Goal: Information Seeking & Learning: Learn about a topic

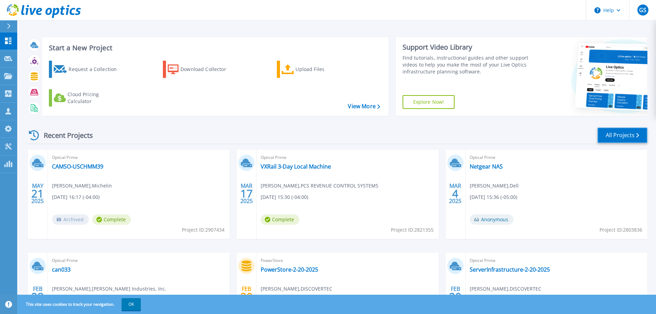
click at [605, 131] on link "All Projects" at bounding box center [622, 134] width 50 height 15
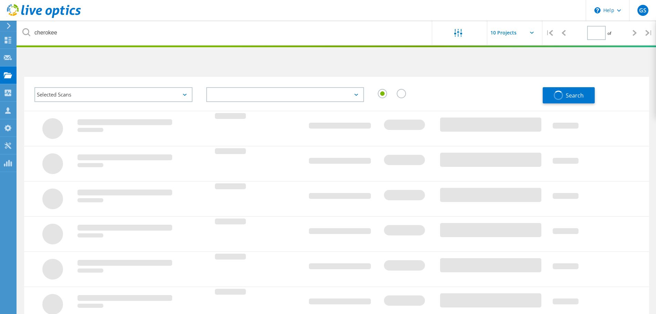
type input "1"
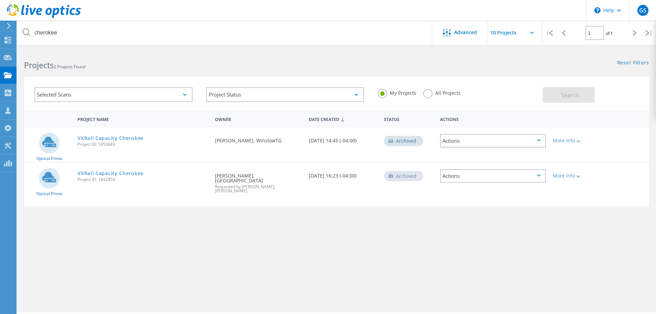
click at [424, 91] on label "All Projects" at bounding box center [442, 92] width 38 height 7
click at [0, 0] on input "All Projects" at bounding box center [0, 0] width 0 height 0
click at [556, 94] on button "Search" at bounding box center [568, 94] width 52 height 15
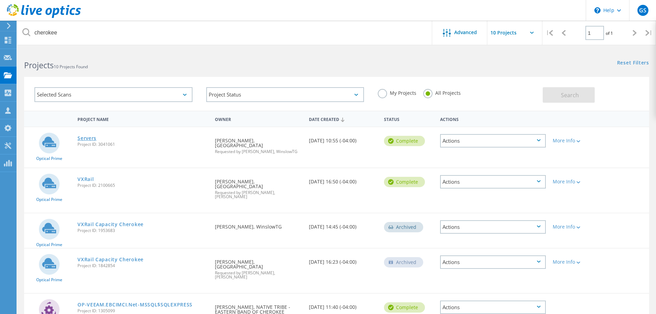
click at [87, 138] on link "Servers" at bounding box center [86, 138] width 19 height 5
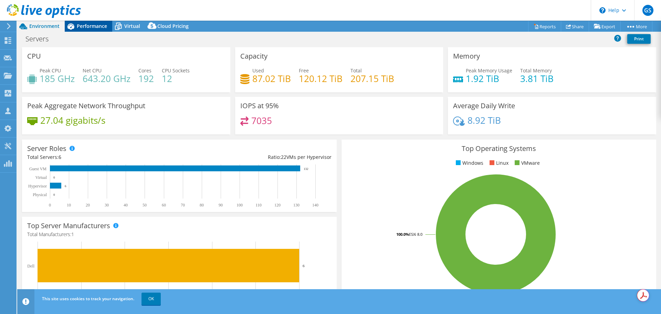
click at [91, 26] on span "Performance" at bounding box center [92, 26] width 30 height 7
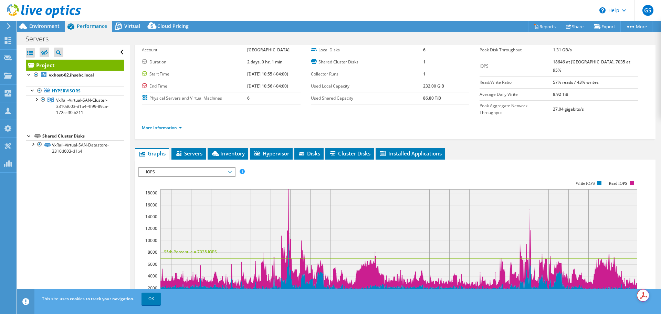
scroll to position [69, 0]
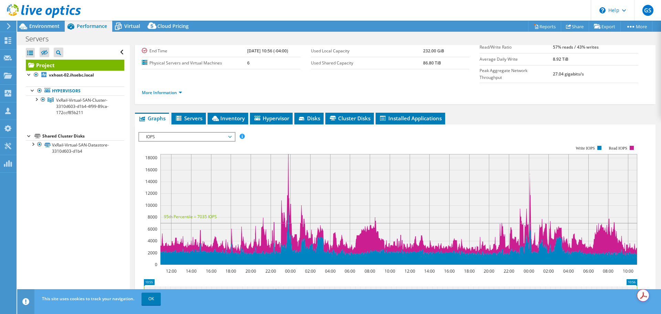
click at [230, 133] on span "IOPS" at bounding box center [187, 137] width 88 height 8
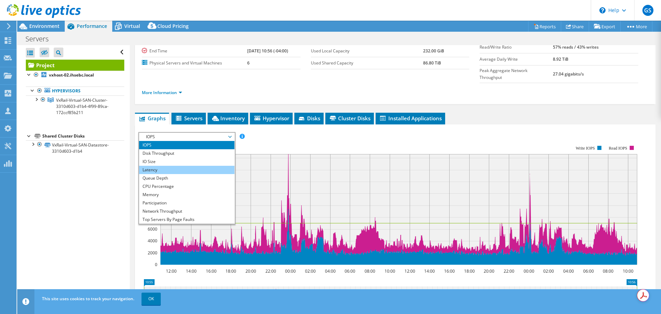
click at [156, 166] on li "Latency" at bounding box center [186, 170] width 95 height 8
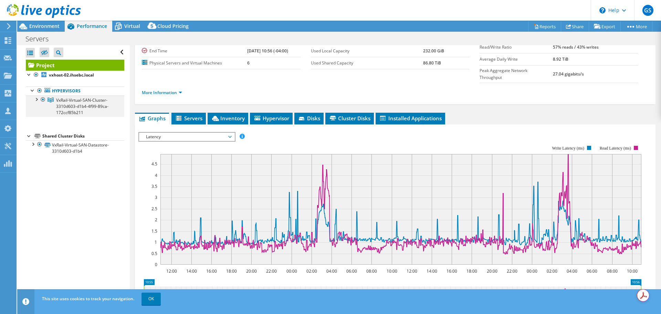
click at [36, 100] on div at bounding box center [36, 98] width 7 height 7
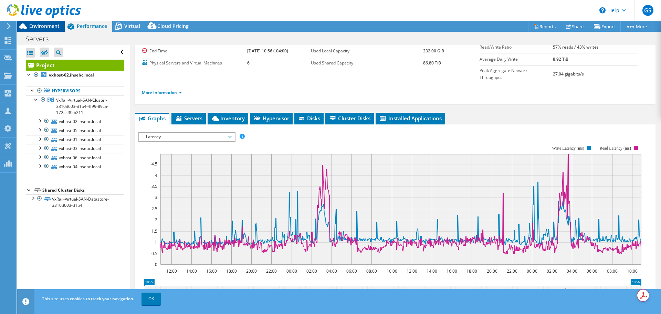
click at [44, 26] on span "Environment" at bounding box center [44, 26] width 30 height 7
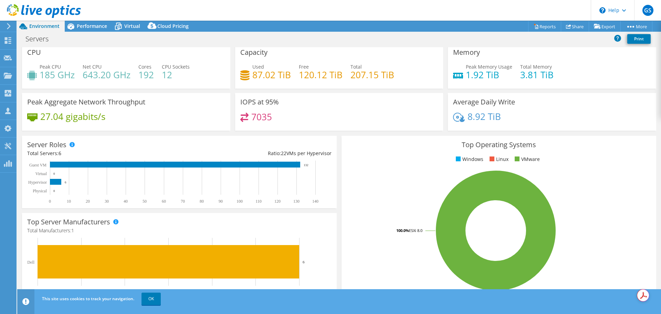
scroll to position [0, 0]
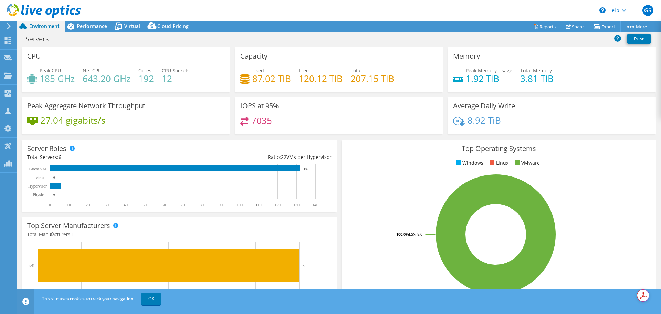
click at [10, 14] on use at bounding box center [44, 11] width 74 height 14
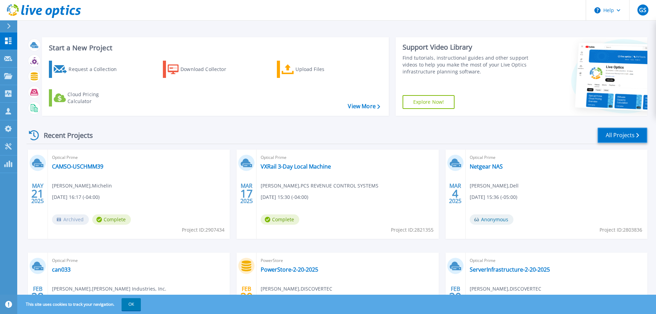
click at [622, 138] on link "All Projects" at bounding box center [622, 134] width 50 height 15
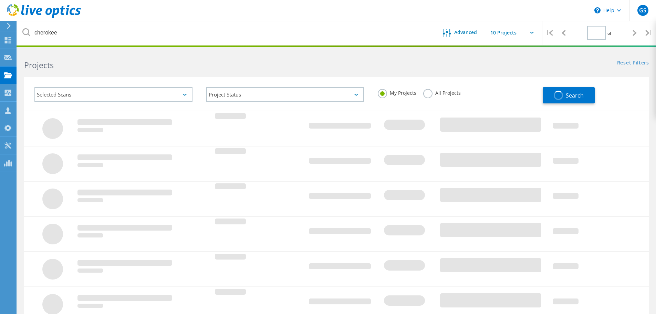
type input "1"
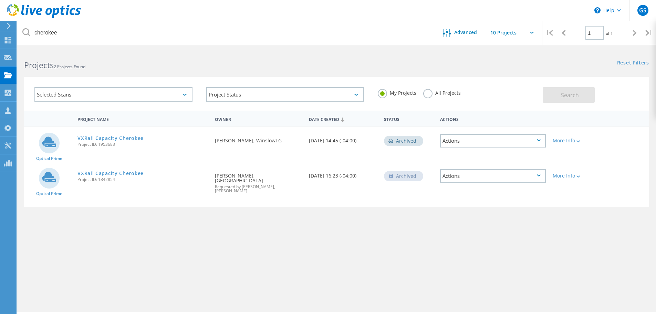
click at [430, 94] on label "All Projects" at bounding box center [442, 92] width 38 height 7
click at [0, 0] on input "All Projects" at bounding box center [0, 0] width 0 height 0
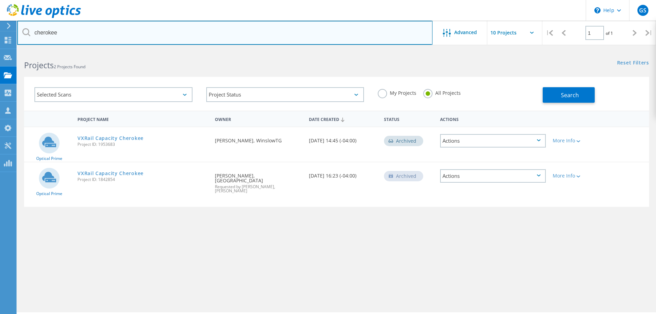
drag, startPoint x: 68, startPoint y: 35, endPoint x: 30, endPoint y: 31, distance: 38.1
click at [30, 31] on input "cherokee" at bounding box center [224, 33] width 415 height 24
type input "goose"
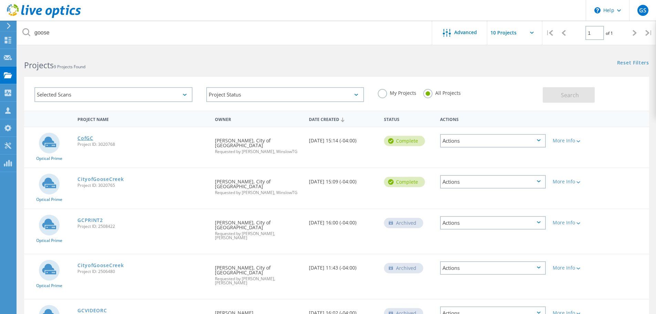
click at [85, 138] on link "CofGC" at bounding box center [85, 138] width 16 height 5
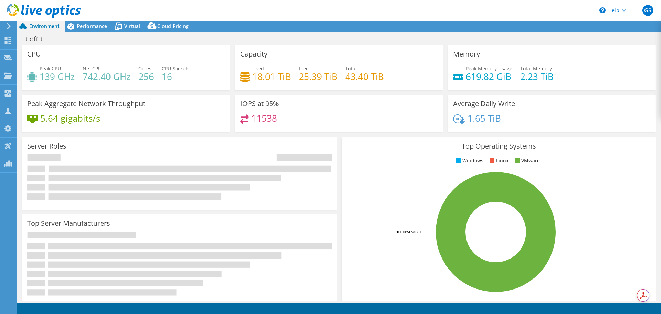
select select "USD"
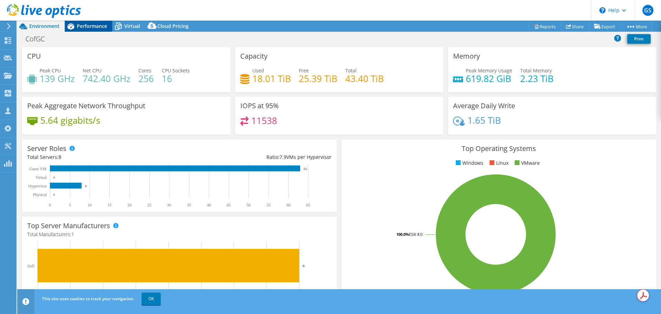
click at [87, 28] on span "Performance" at bounding box center [92, 26] width 30 height 7
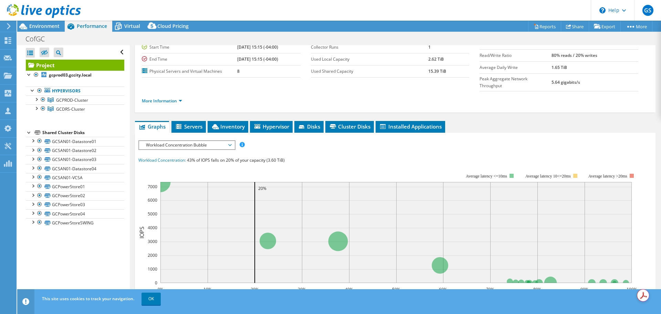
scroll to position [103, 0]
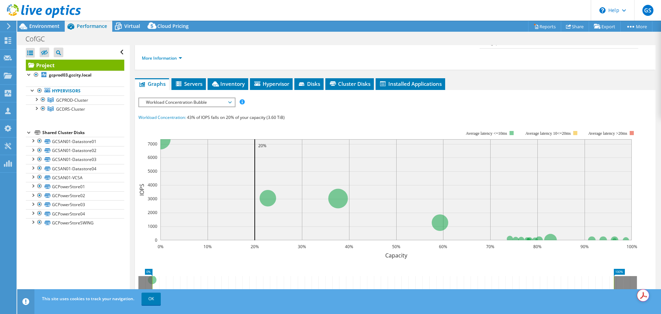
click at [211, 98] on span "Workload Concentration Bubble" at bounding box center [187, 102] width 88 height 8
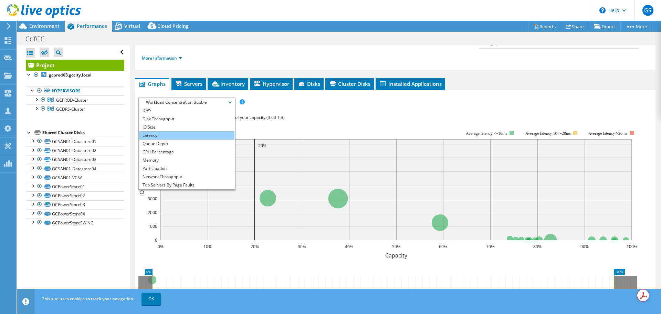
click at [160, 131] on li "Latency" at bounding box center [186, 135] width 95 height 8
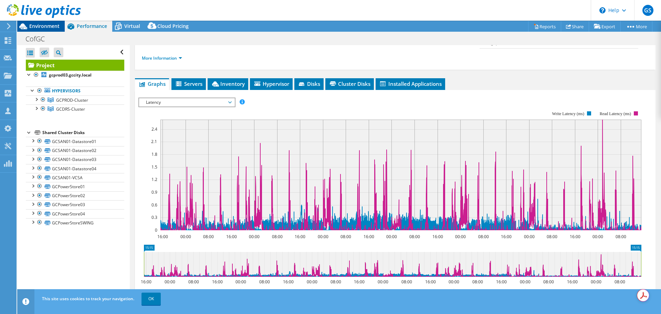
click at [43, 24] on span "Environment" at bounding box center [44, 26] width 30 height 7
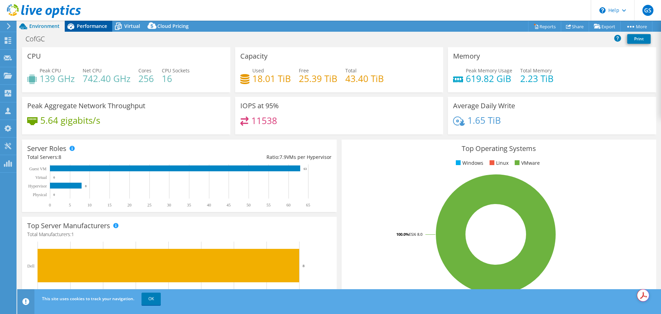
click at [93, 27] on span "Performance" at bounding box center [92, 26] width 30 height 7
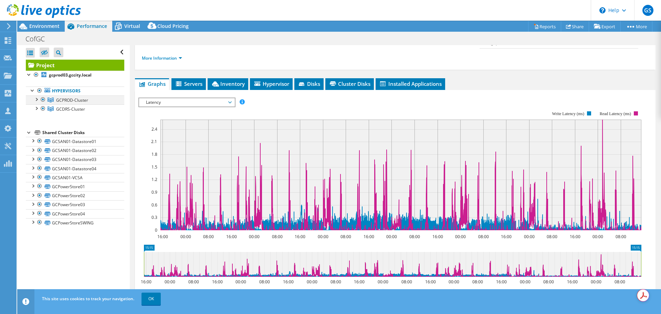
click at [38, 100] on div at bounding box center [36, 98] width 7 height 7
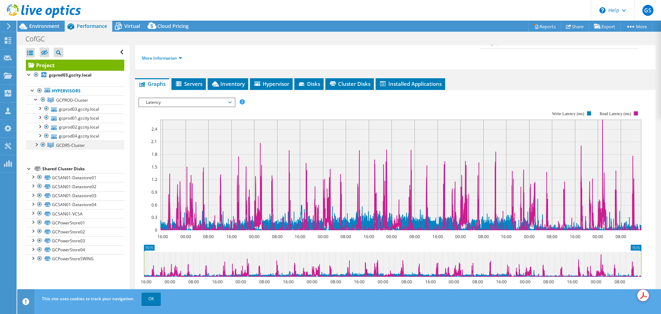
click at [37, 144] on div at bounding box center [36, 143] width 7 height 7
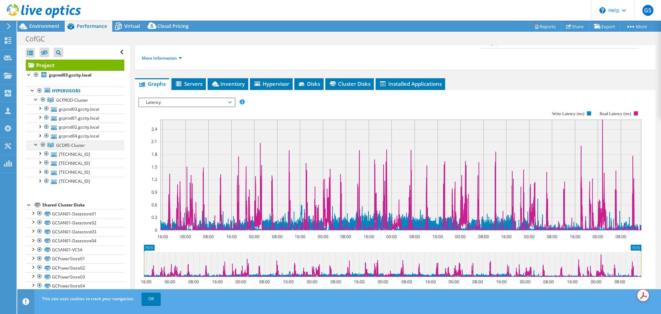
click at [43, 145] on div at bounding box center [43, 144] width 7 height 8
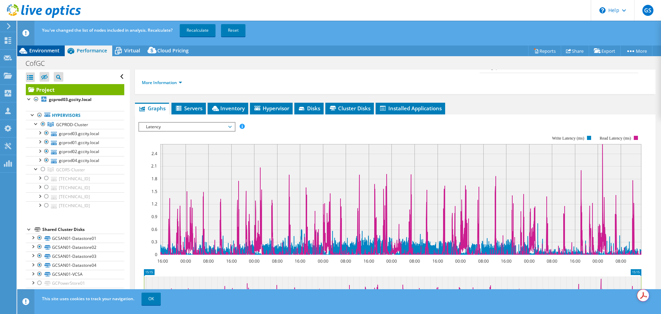
click at [39, 50] on span "Environment" at bounding box center [44, 50] width 30 height 7
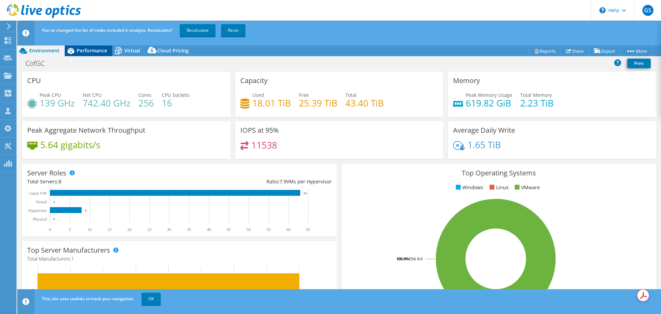
click at [80, 54] on div "Performance" at bounding box center [89, 50] width 48 height 11
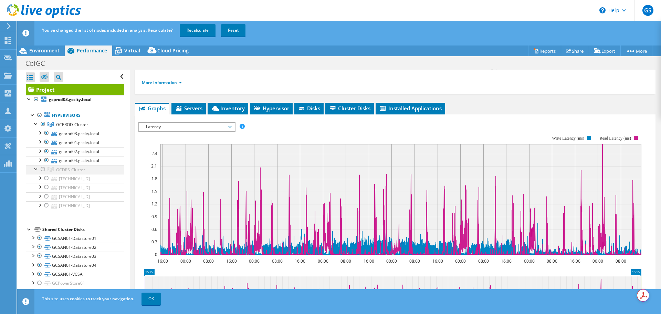
click at [43, 168] on div at bounding box center [43, 169] width 7 height 8
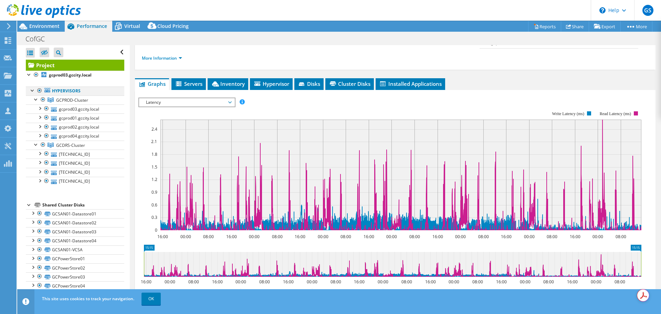
click at [39, 88] on div at bounding box center [39, 90] width 7 height 8
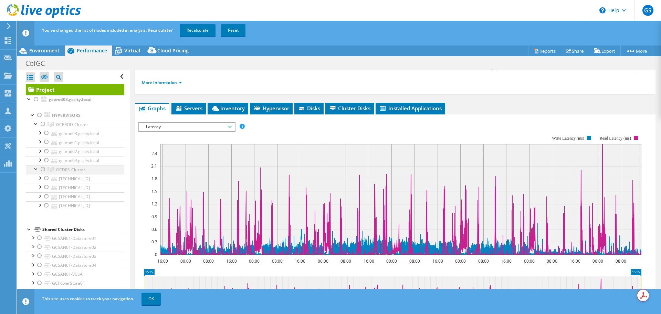
click at [42, 170] on div at bounding box center [43, 169] width 7 height 8
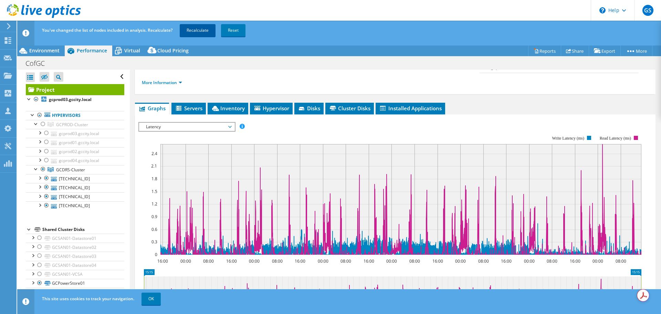
click at [195, 32] on link "Recalculate" at bounding box center [198, 30] width 36 height 12
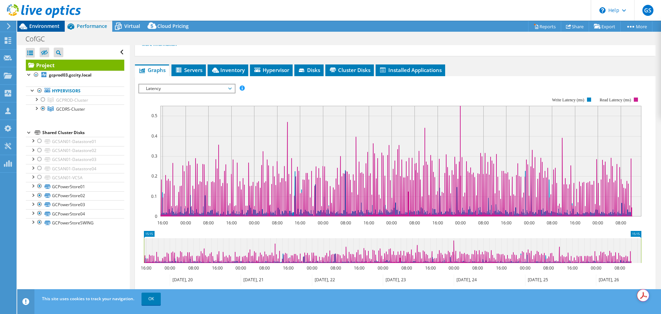
click at [46, 28] on span "Environment" at bounding box center [44, 26] width 30 height 7
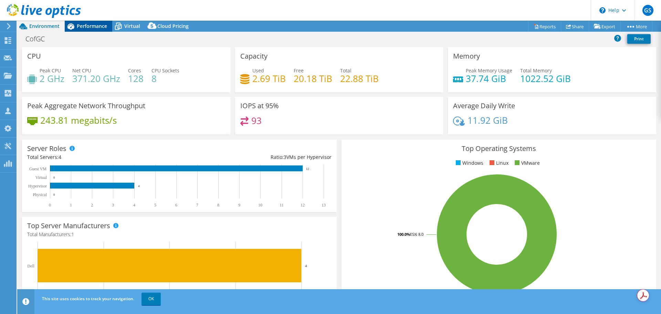
click at [89, 30] on div "Performance" at bounding box center [89, 26] width 48 height 11
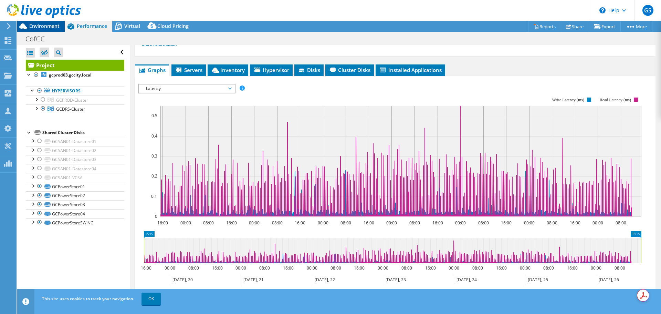
click at [49, 24] on span "Environment" at bounding box center [44, 26] width 30 height 7
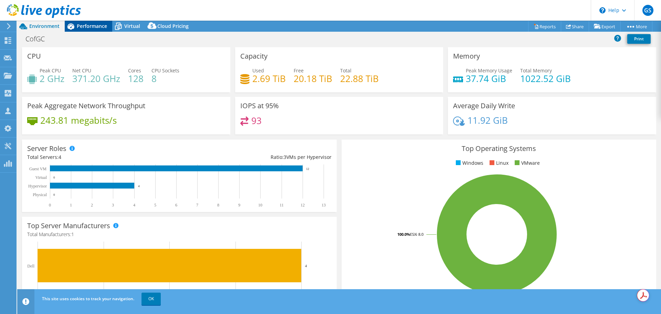
click at [94, 25] on span "Performance" at bounding box center [92, 26] width 30 height 7
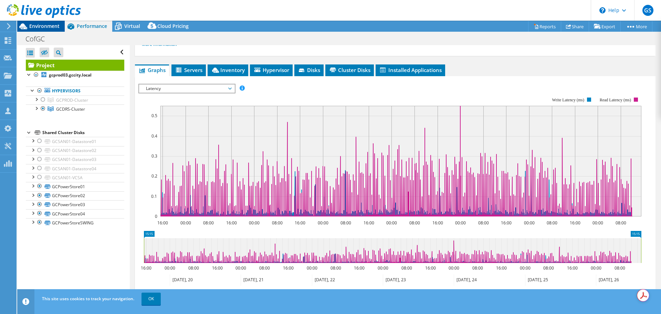
click at [40, 27] on span "Environment" at bounding box center [44, 26] width 30 height 7
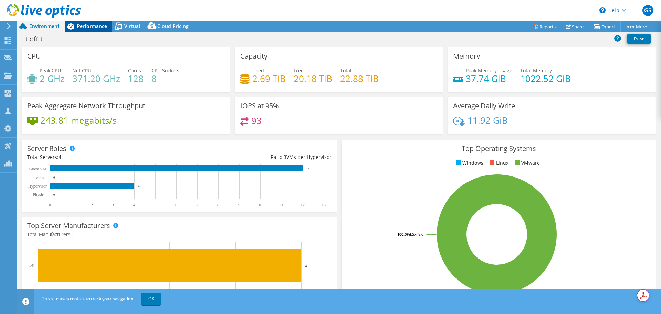
click at [98, 28] on span "Performance" at bounding box center [92, 26] width 30 height 7
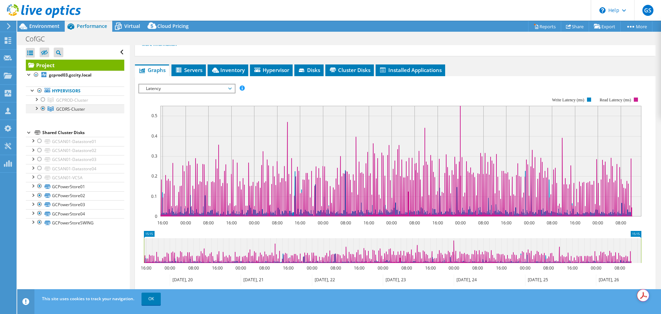
click at [43, 108] on div at bounding box center [43, 108] width 7 height 8
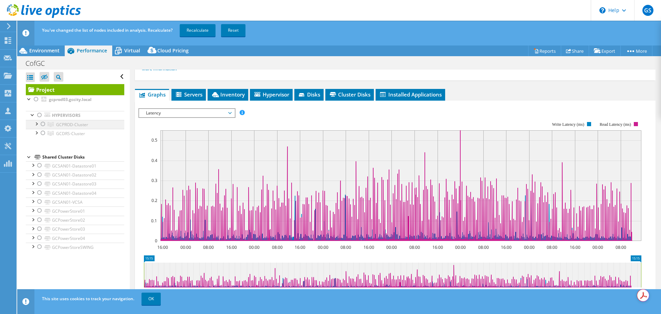
click at [43, 124] on div at bounding box center [43, 124] width 7 height 8
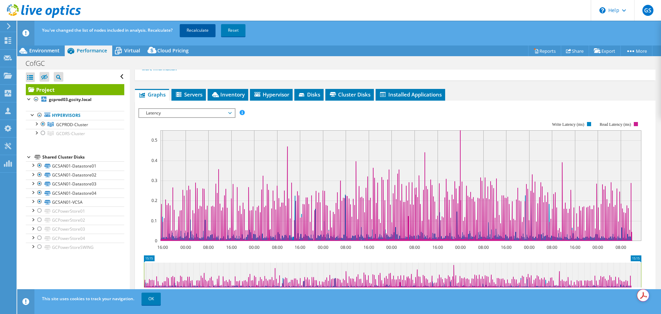
click at [201, 32] on link "Recalculate" at bounding box center [198, 30] width 36 height 12
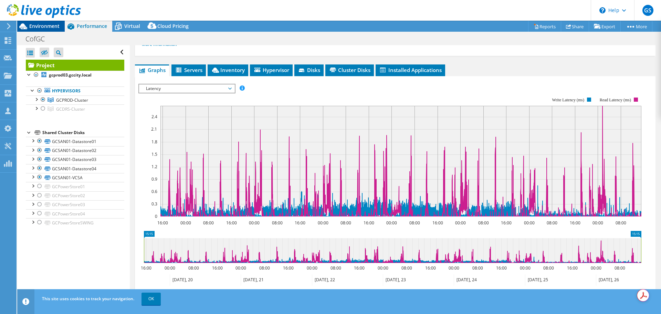
click at [49, 27] on span "Environment" at bounding box center [44, 26] width 30 height 7
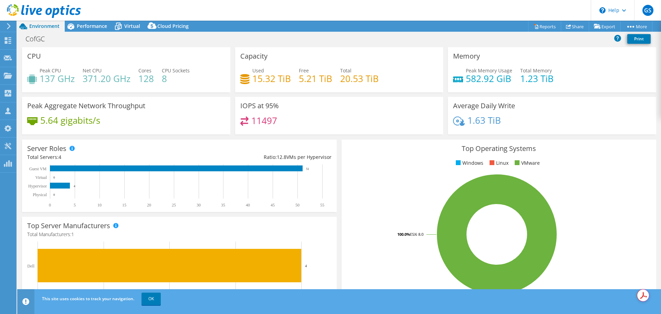
select select "USD"
click at [89, 27] on span "Performance" at bounding box center [92, 26] width 30 height 7
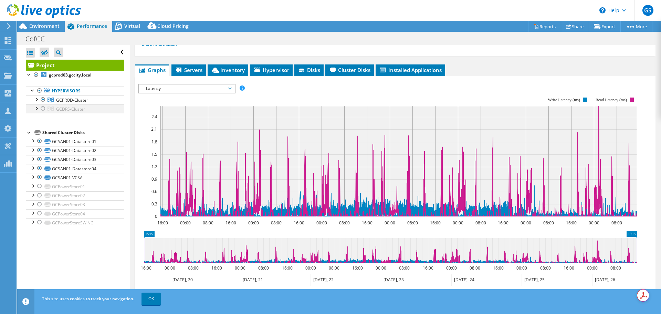
click at [42, 109] on div at bounding box center [43, 108] width 7 height 8
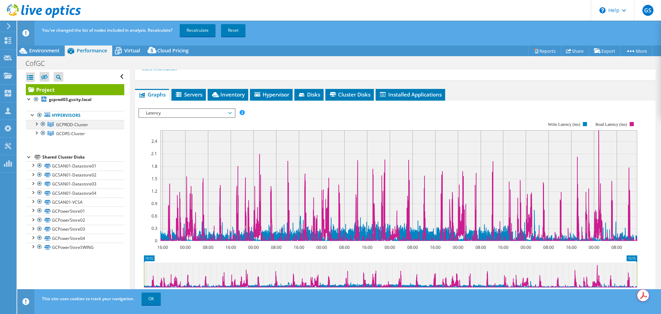
click at [36, 122] on div at bounding box center [36, 123] width 7 height 7
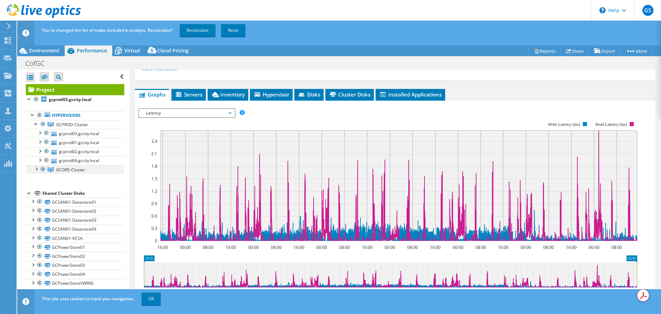
click at [35, 168] on div at bounding box center [36, 168] width 7 height 7
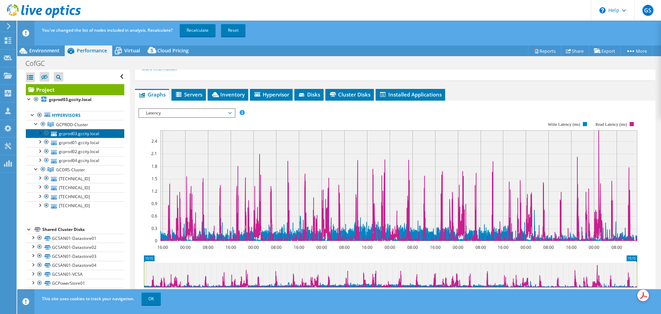
click at [83, 136] on link "gcprod03.gccity.local" at bounding box center [75, 133] width 98 height 9
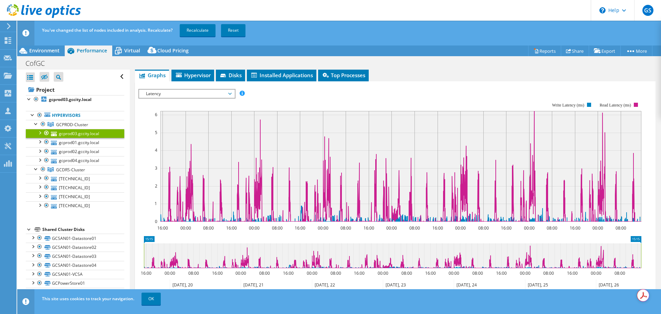
click at [40, 133] on div at bounding box center [39, 132] width 7 height 7
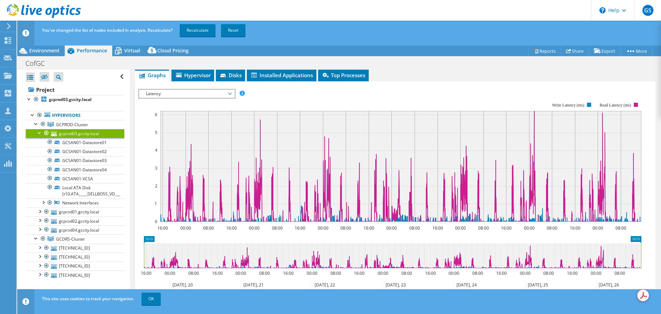
click at [148, 132] on rect at bounding box center [389, 162] width 503 height 138
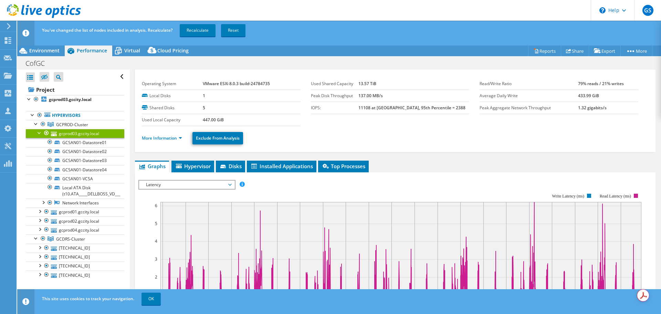
scroll to position [0, 0]
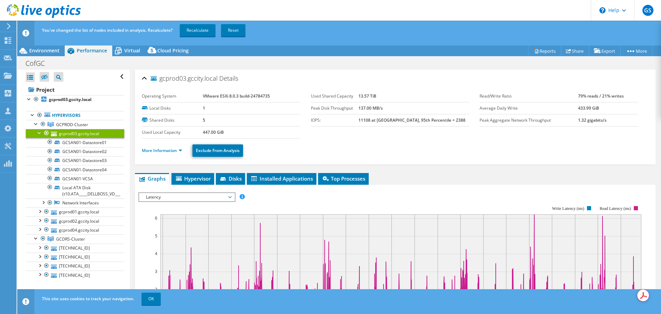
click at [127, 56] on div "CofGC Print" at bounding box center [339, 62] width 644 height 13
click at [127, 54] on div "Virtual" at bounding box center [128, 50] width 33 height 11
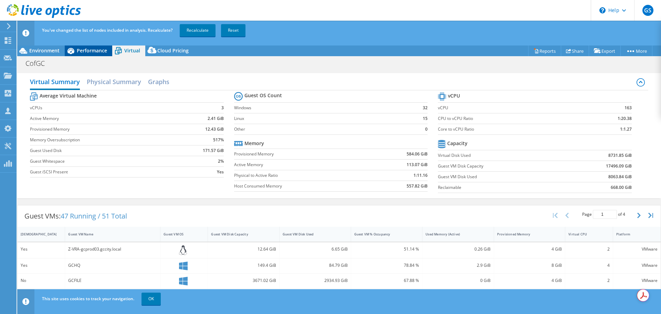
click at [97, 52] on span "Performance" at bounding box center [92, 50] width 30 height 7
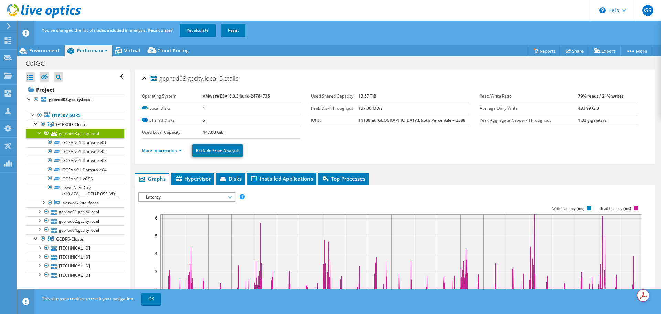
click at [40, 133] on div at bounding box center [39, 132] width 7 height 7
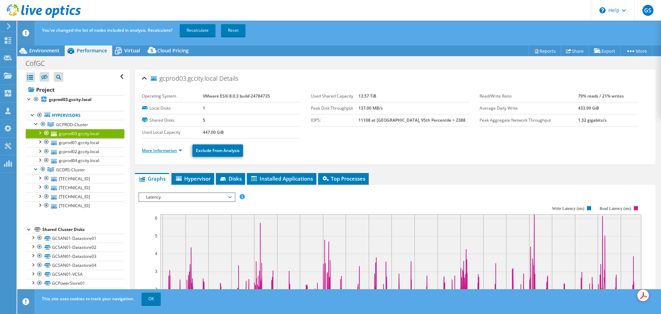
click at [166, 152] on link "More Information" at bounding box center [162, 150] width 40 height 6
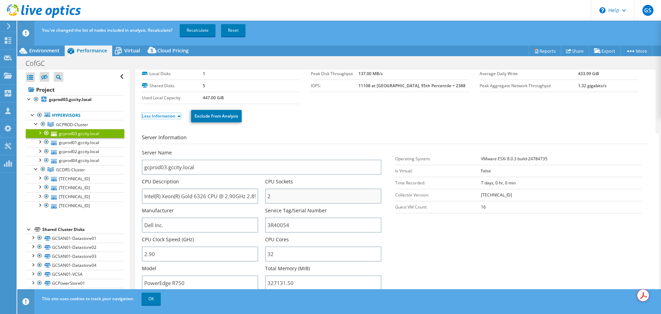
scroll to position [69, 0]
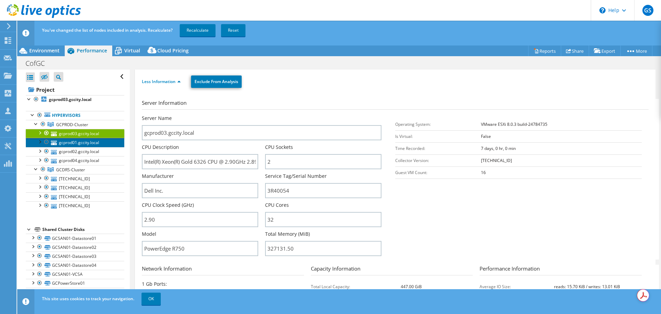
click at [66, 141] on link "gcprod01.gccity.local" at bounding box center [75, 142] width 98 height 9
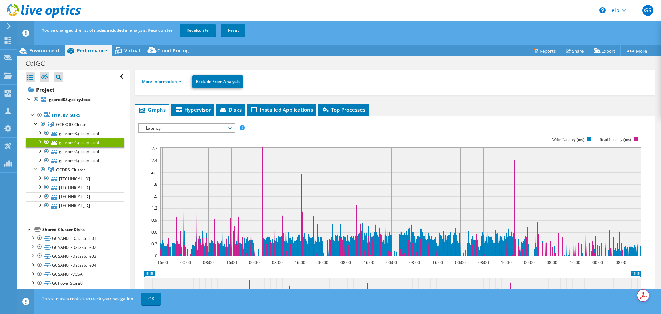
click at [158, 78] on li "More Information" at bounding box center [164, 82] width 44 height 8
click at [159, 80] on link "More Information" at bounding box center [162, 81] width 40 height 6
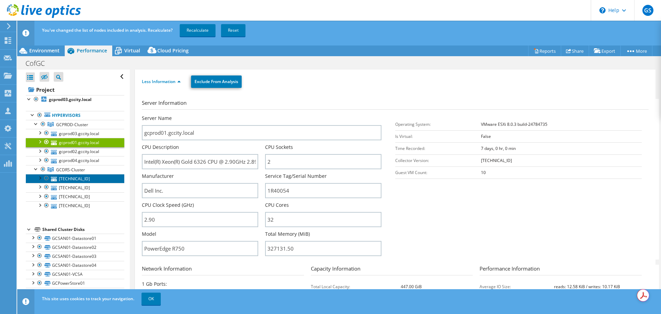
click at [75, 179] on link "[TECHNICAL_ID]" at bounding box center [75, 178] width 98 height 9
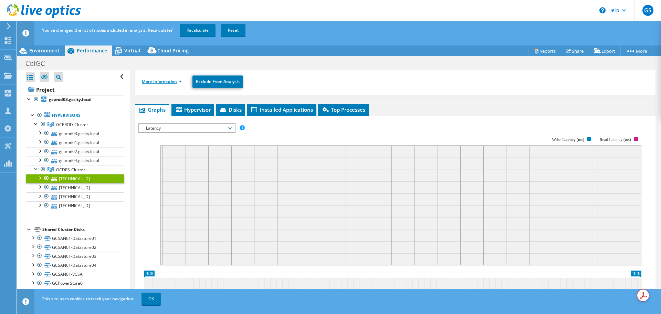
click at [158, 82] on link "More Information" at bounding box center [162, 81] width 40 height 6
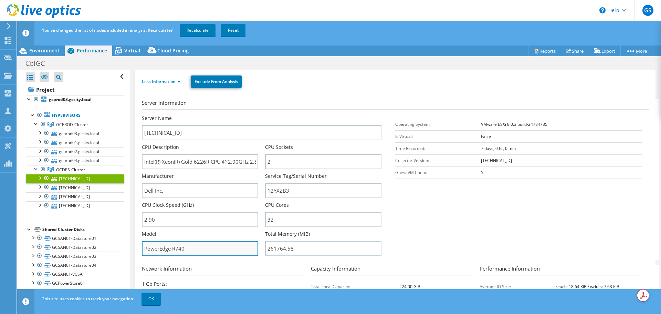
drag, startPoint x: 186, startPoint y: 251, endPoint x: 144, endPoint y: 252, distance: 42.4
click at [144, 252] on input "PowerEdge R740" at bounding box center [200, 248] width 116 height 15
click at [135, 53] on span "Virtual" at bounding box center [132, 50] width 16 height 7
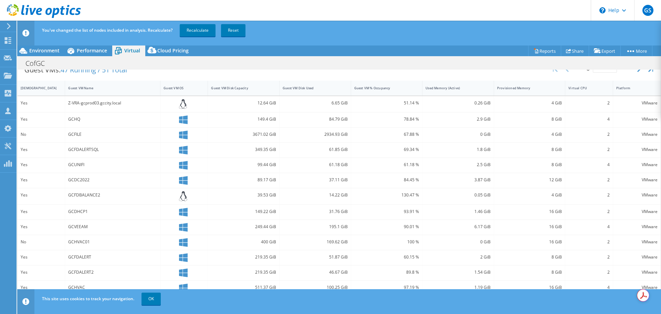
scroll to position [150, 0]
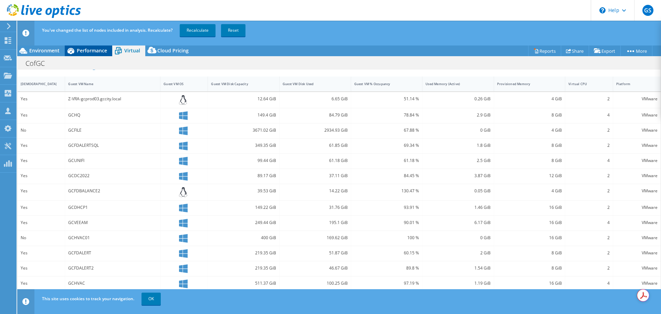
click at [97, 53] on span "Performance" at bounding box center [92, 50] width 30 height 7
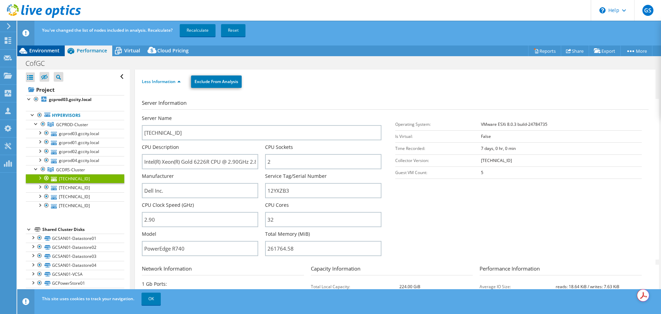
click at [50, 52] on span "Environment" at bounding box center [44, 50] width 30 height 7
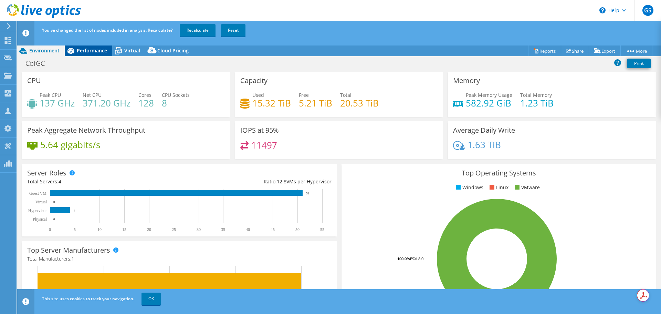
click at [86, 51] on span "Performance" at bounding box center [92, 50] width 30 height 7
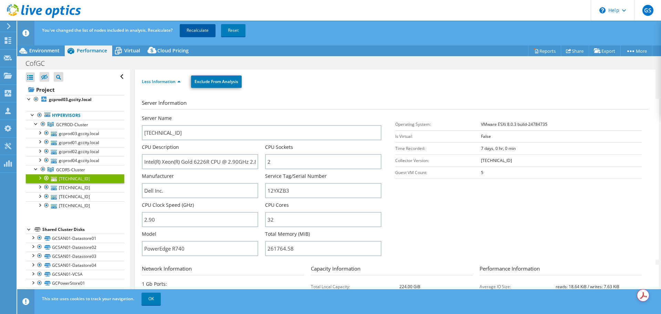
click at [194, 32] on link "Recalculate" at bounding box center [198, 30] width 36 height 12
click at [48, 51] on span "Environment" at bounding box center [44, 50] width 30 height 7
